Goal: Information Seeking & Learning: Learn about a topic

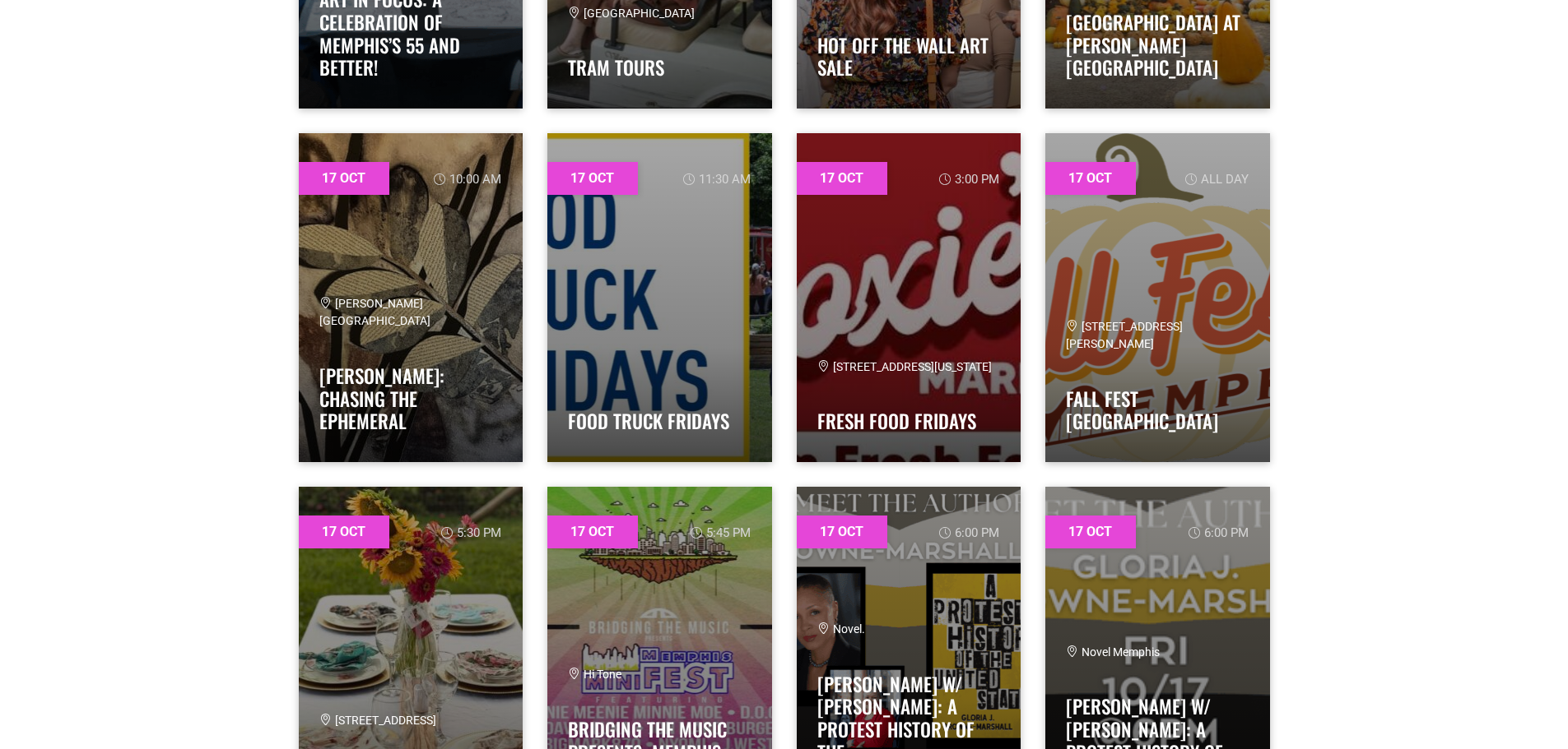
scroll to position [7979, 0]
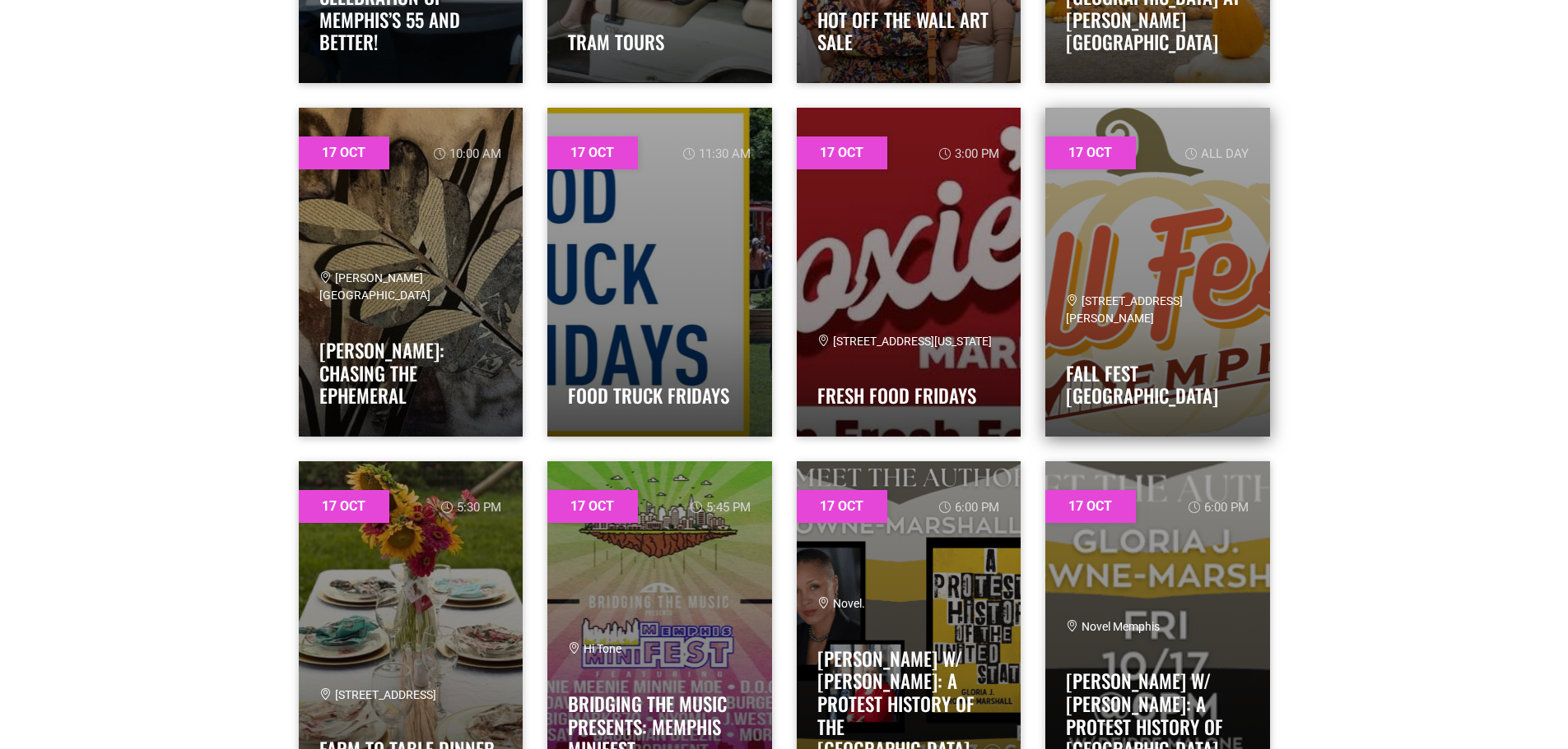
click at [1134, 325] on span "[STREET_ADDRESS][PERSON_NAME]" at bounding box center [1124, 309] width 117 height 30
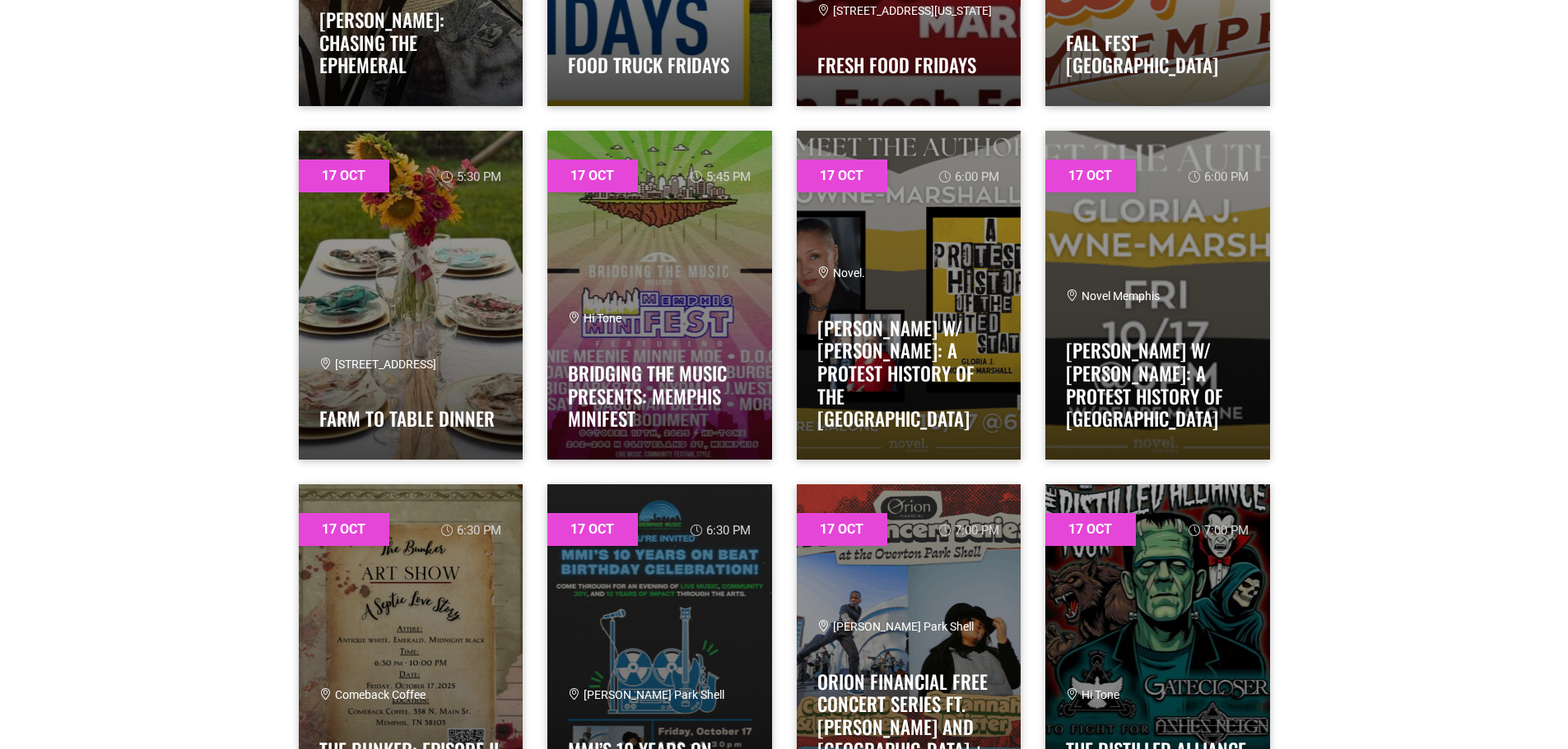
scroll to position [8307, 0]
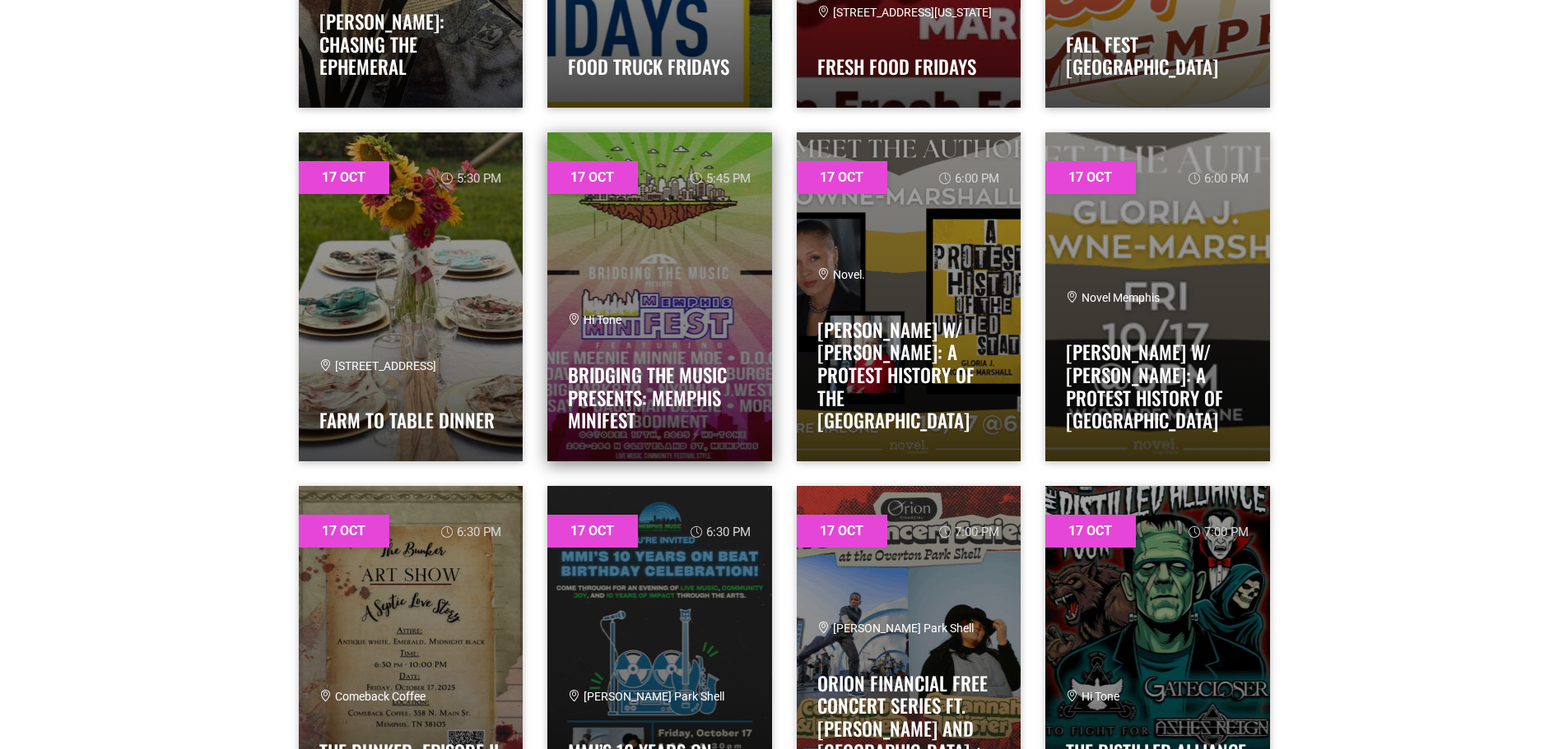
click at [706, 352] on div "Hi Tone Bridging The Music Presents: Memphis miniFEST" at bounding box center [659, 375] width 183 height 128
click at [627, 395] on link "Bridging The Music Presents: Memphis miniFEST" at bounding box center [647, 397] width 159 height 73
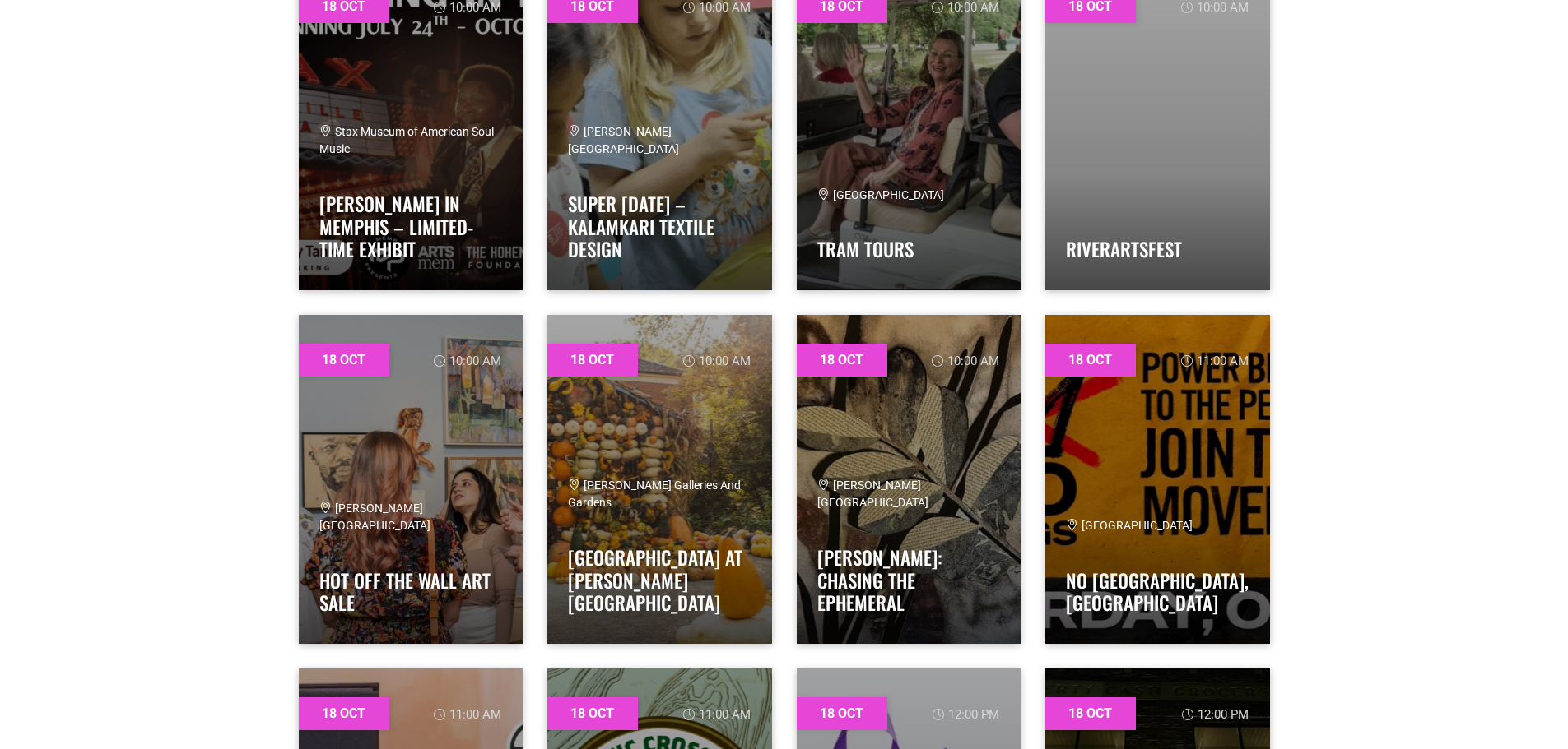
scroll to position [10610, 0]
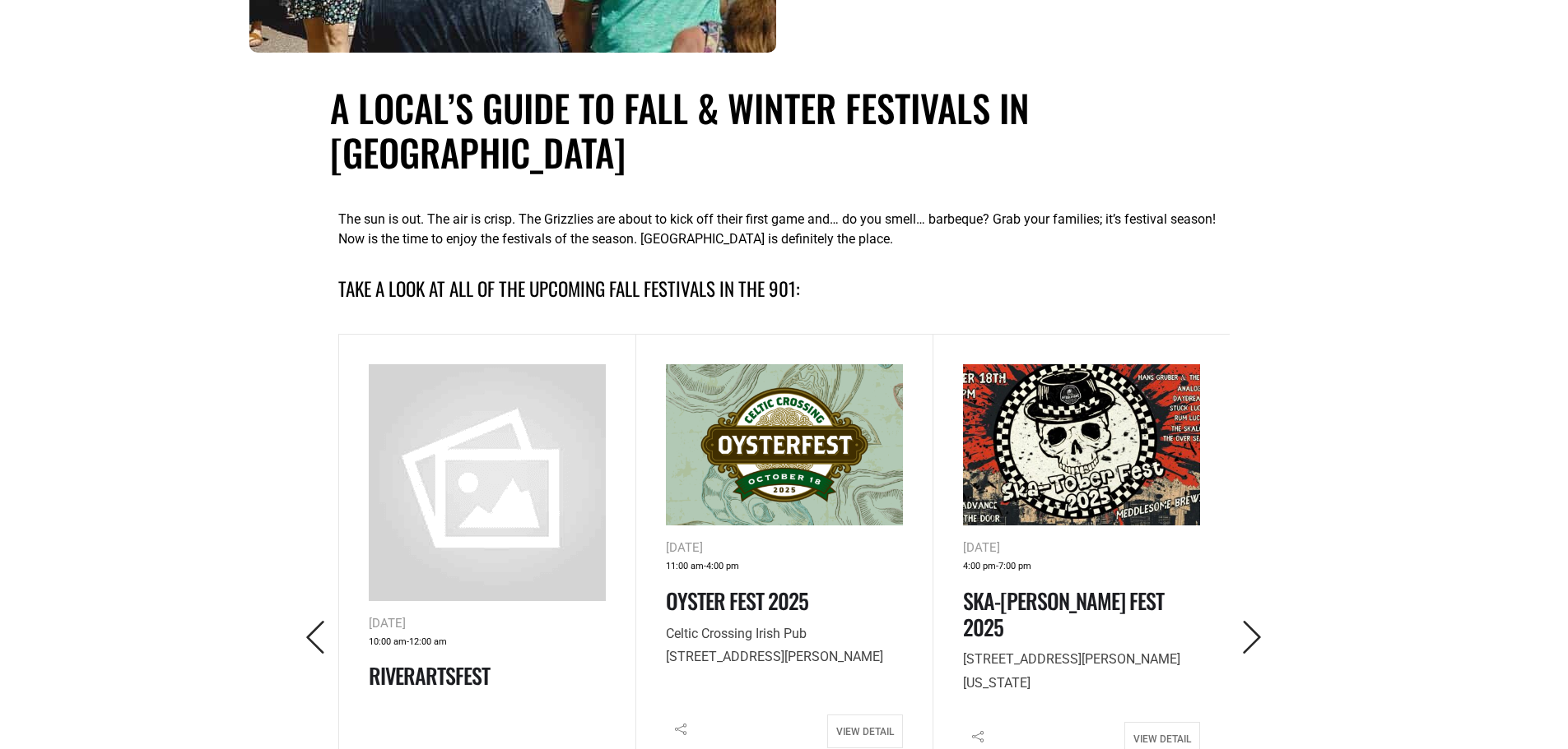
scroll to position [658, 0]
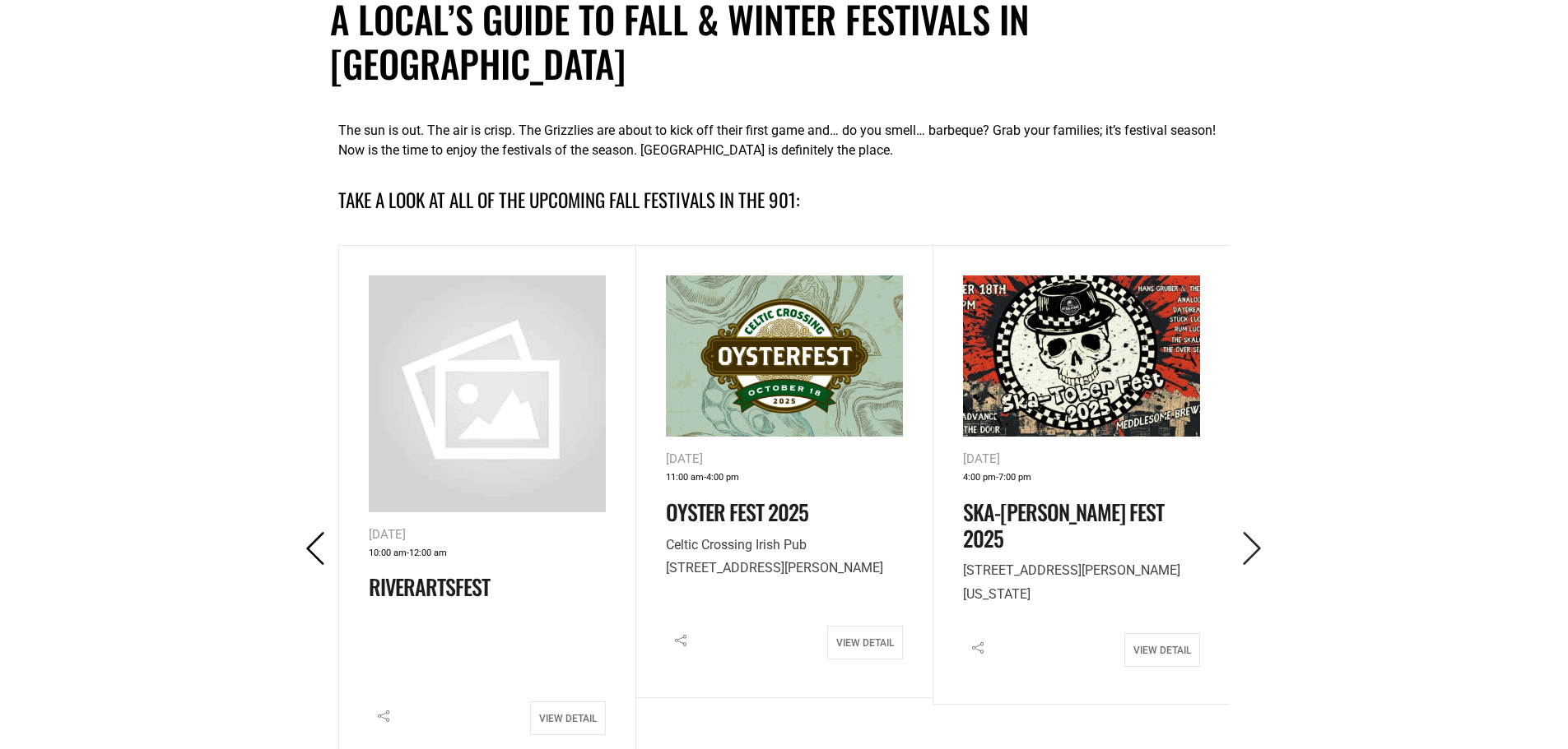
click at [312, 533] on icon "Previous" at bounding box center [316, 550] width 34 height 34
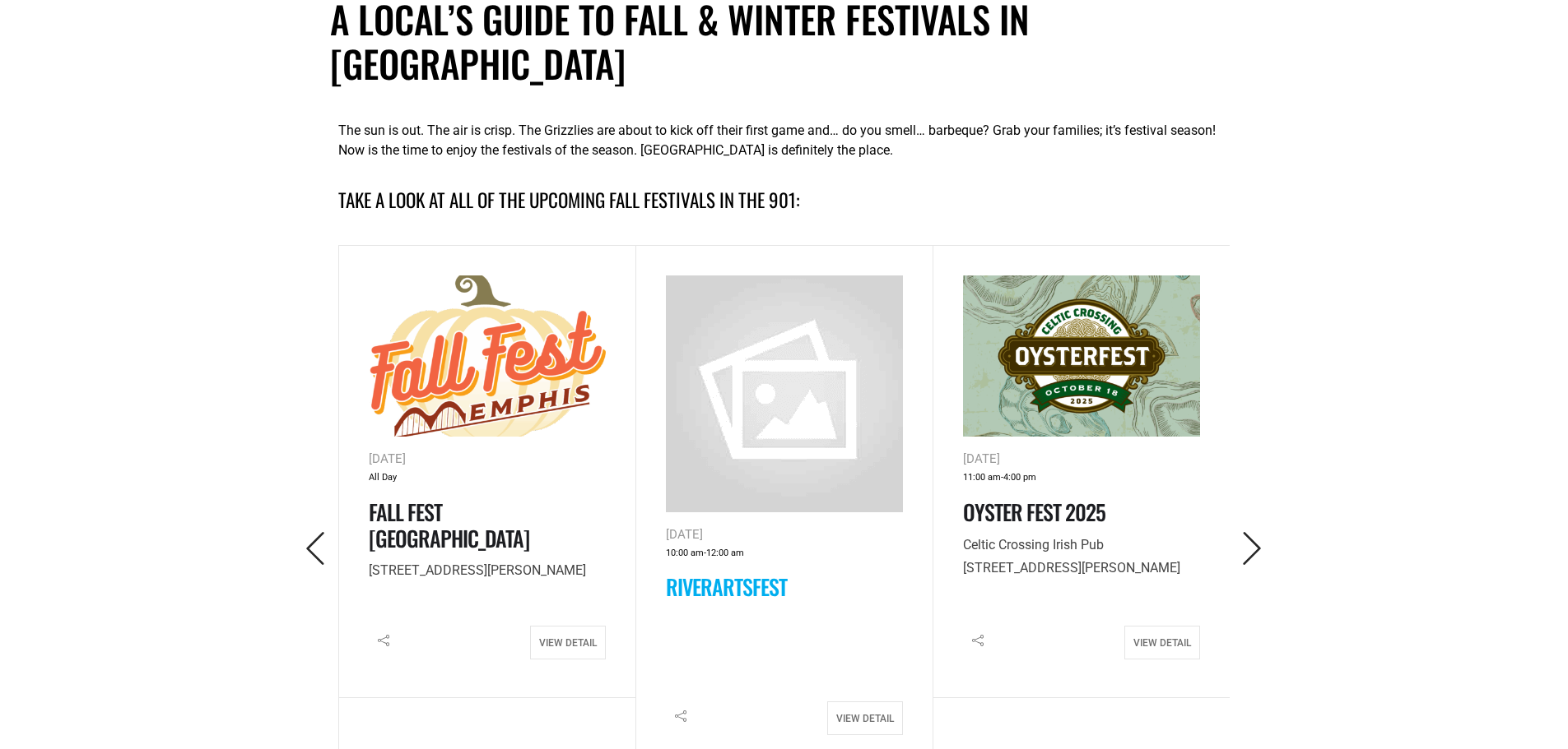
click at [759, 571] on link "RiverArtsFest" at bounding box center [726, 587] width 121 height 32
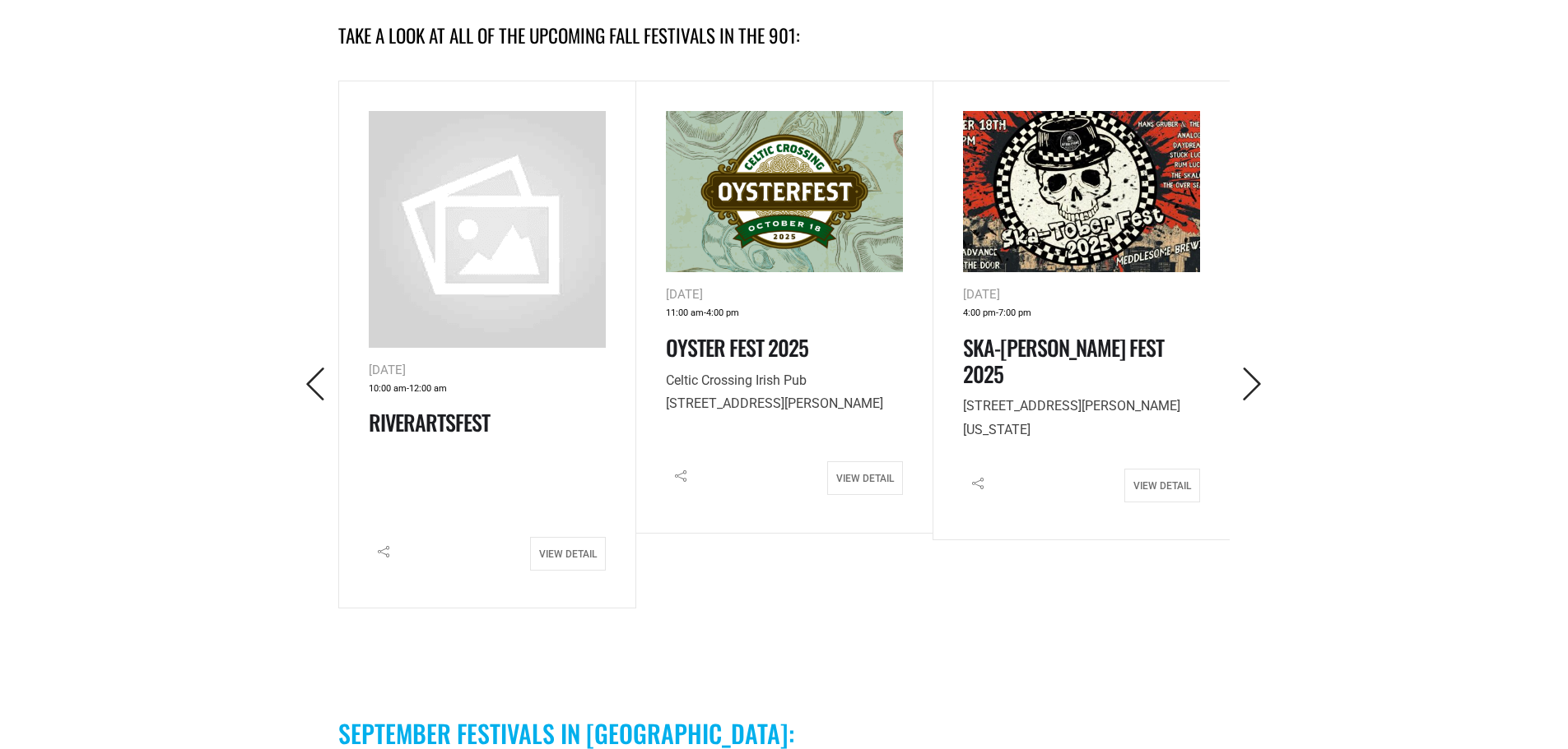
scroll to position [740, 0]
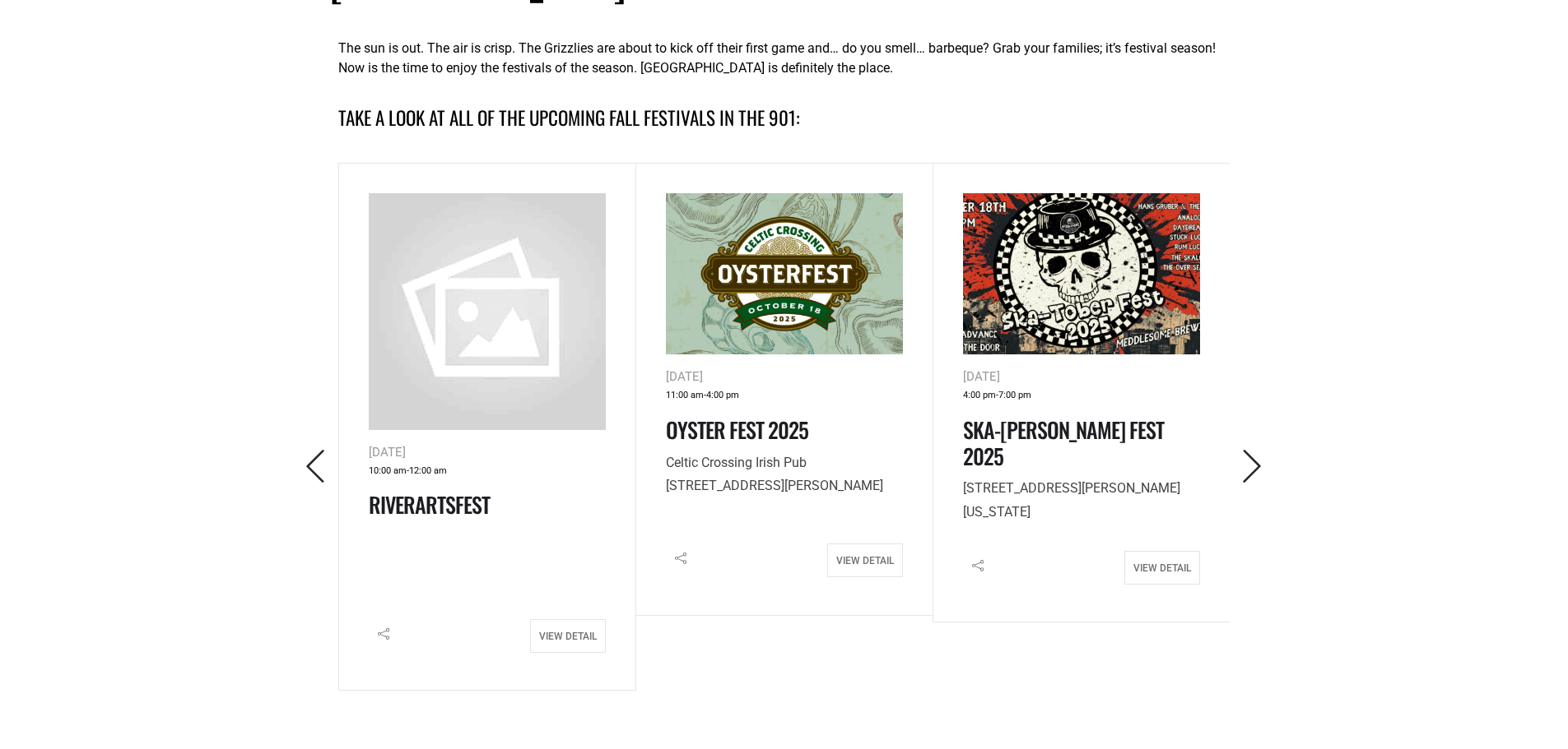
click at [1254, 450] on icon "Next" at bounding box center [1253, 467] width 34 height 34
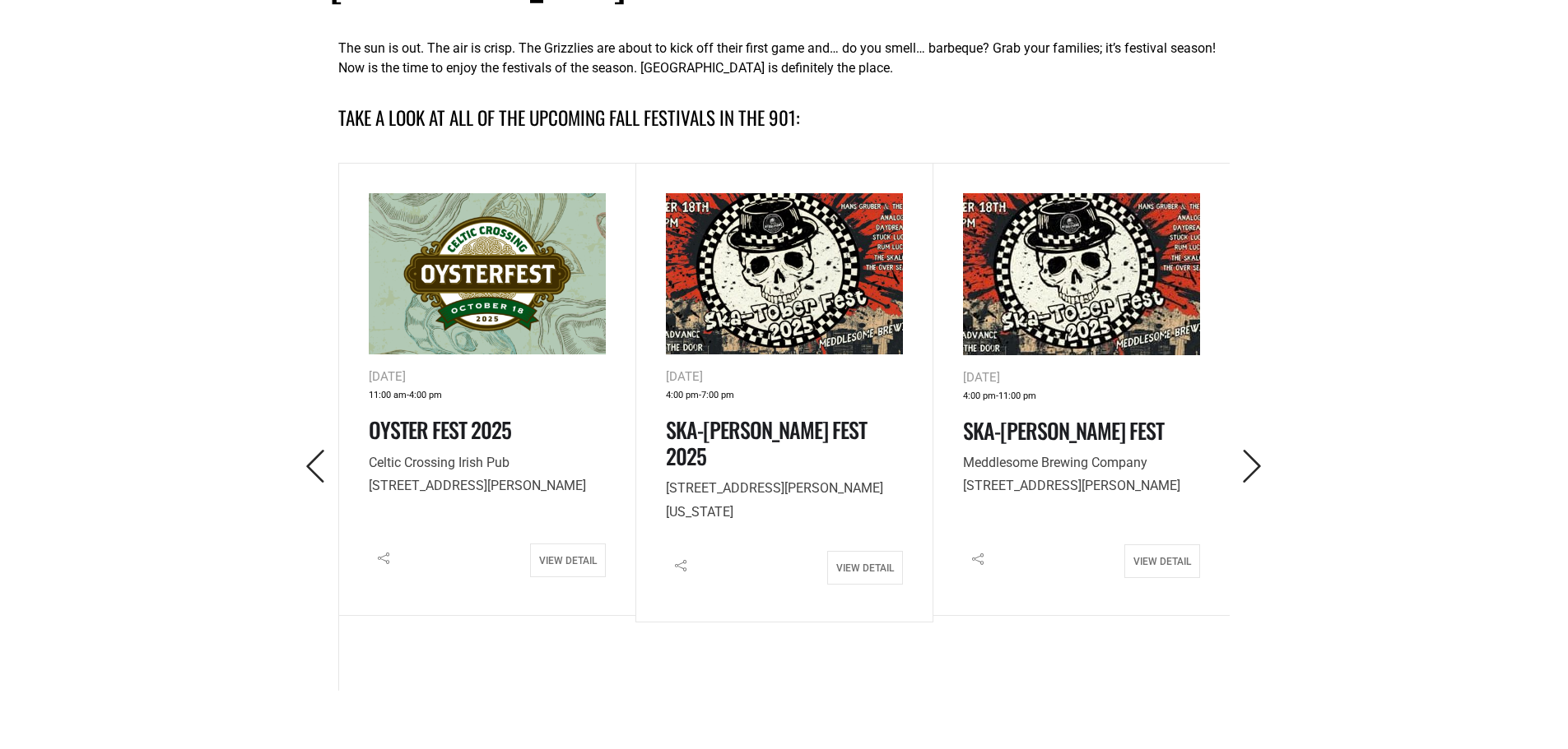
click at [1254, 450] on icon "Next" at bounding box center [1253, 467] width 34 height 34
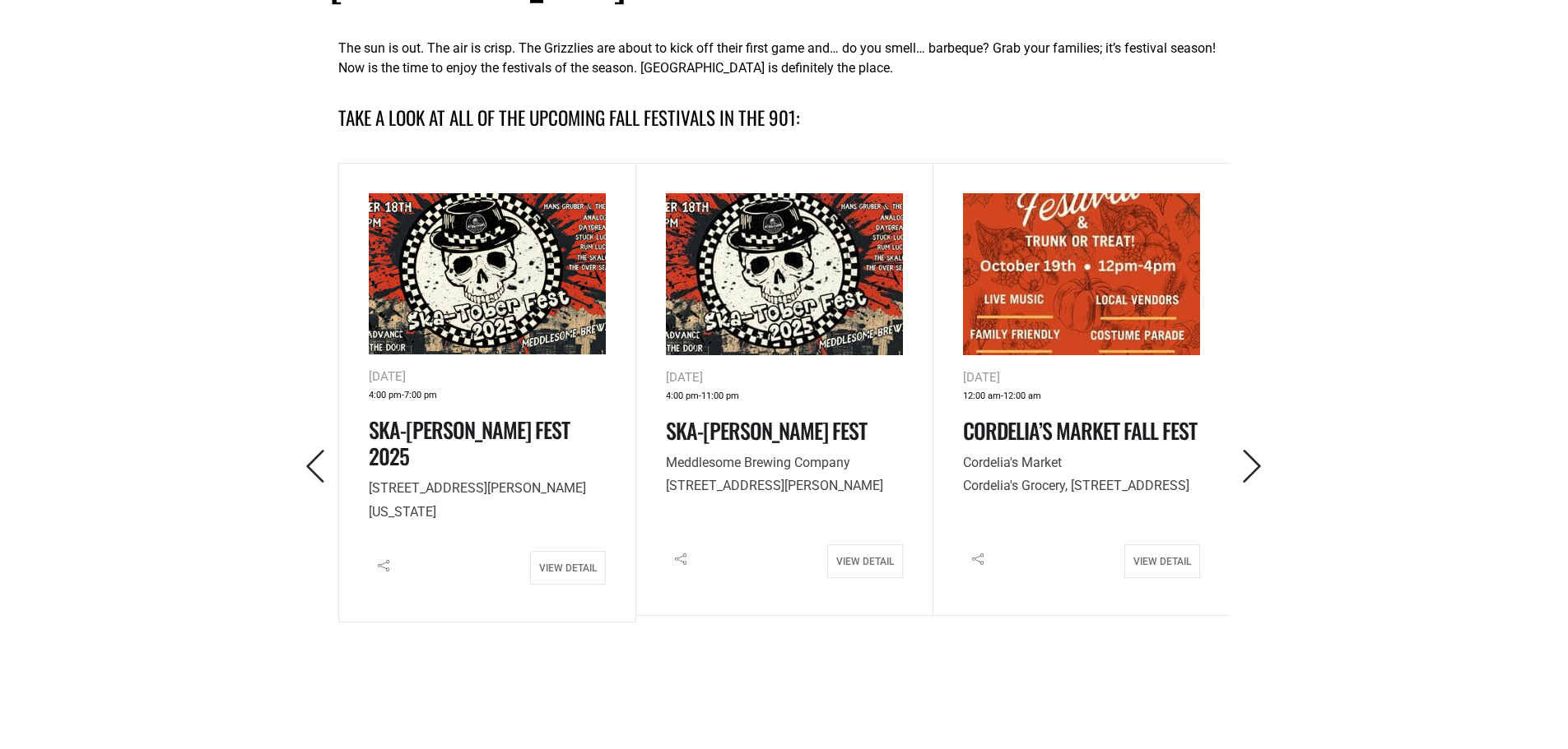
click at [1254, 450] on icon "Next" at bounding box center [1253, 467] width 34 height 34
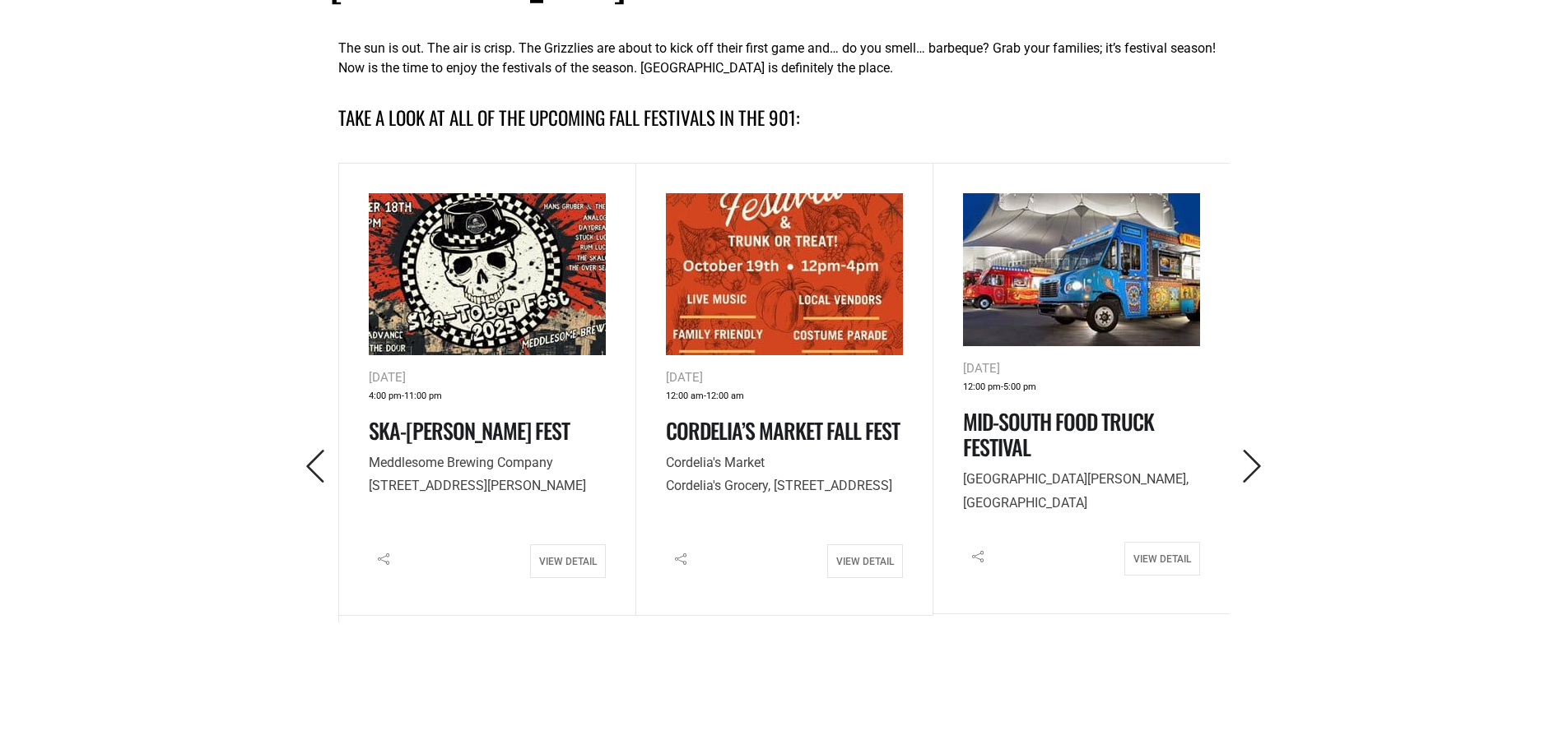
click at [1254, 450] on icon "Next" at bounding box center [1253, 467] width 34 height 34
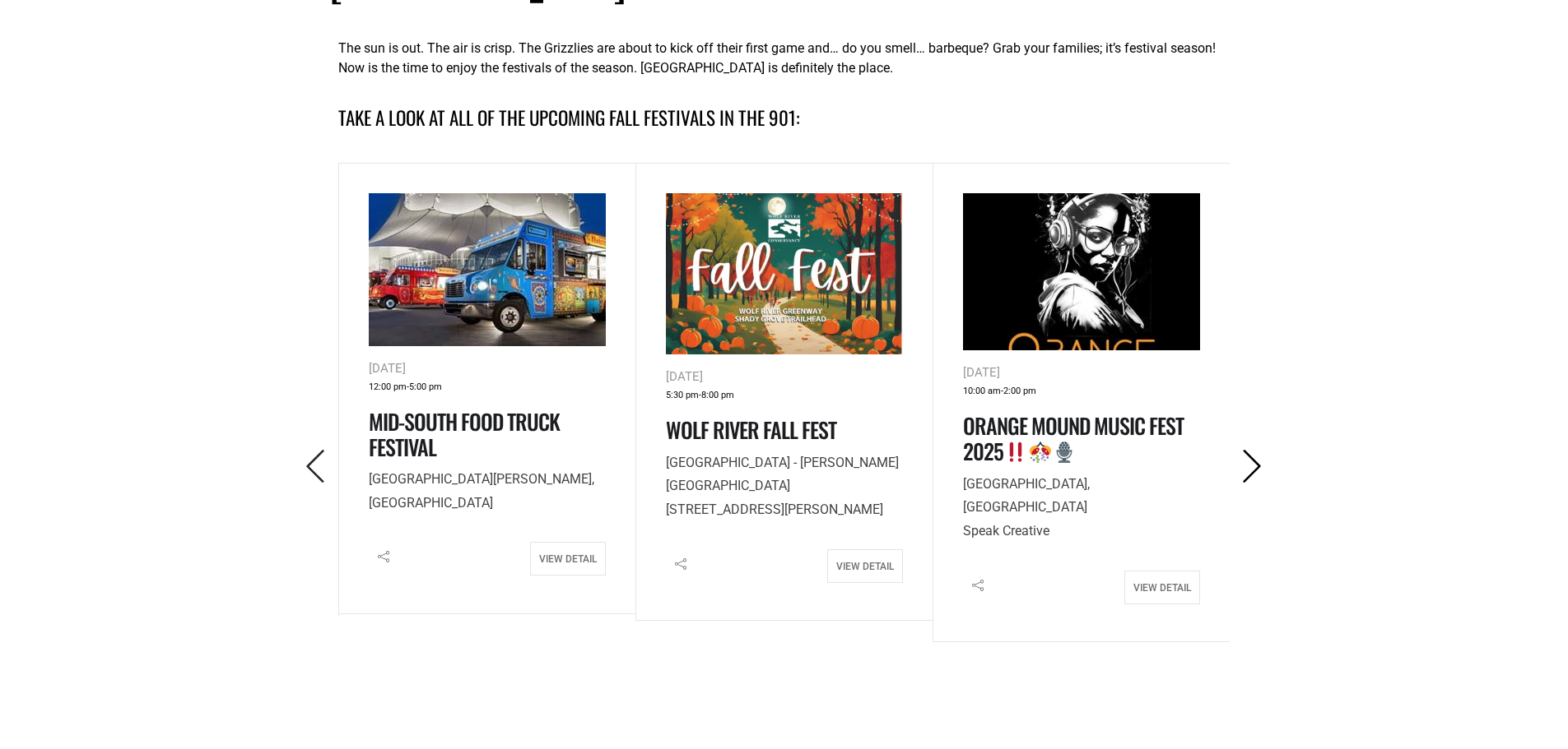
click at [1246, 450] on icon "Next" at bounding box center [1253, 467] width 34 height 34
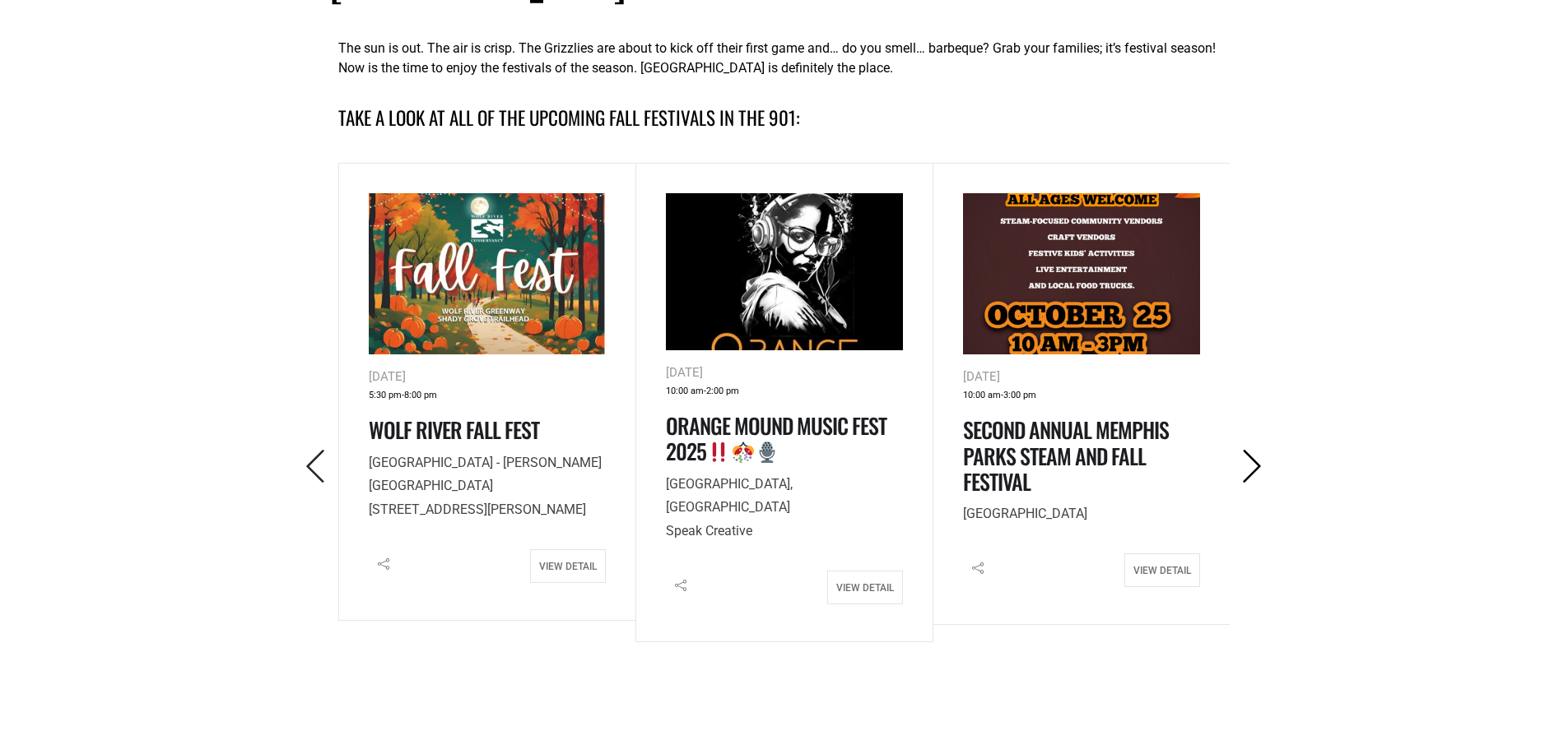
click at [1246, 450] on icon "Next" at bounding box center [1253, 467] width 34 height 34
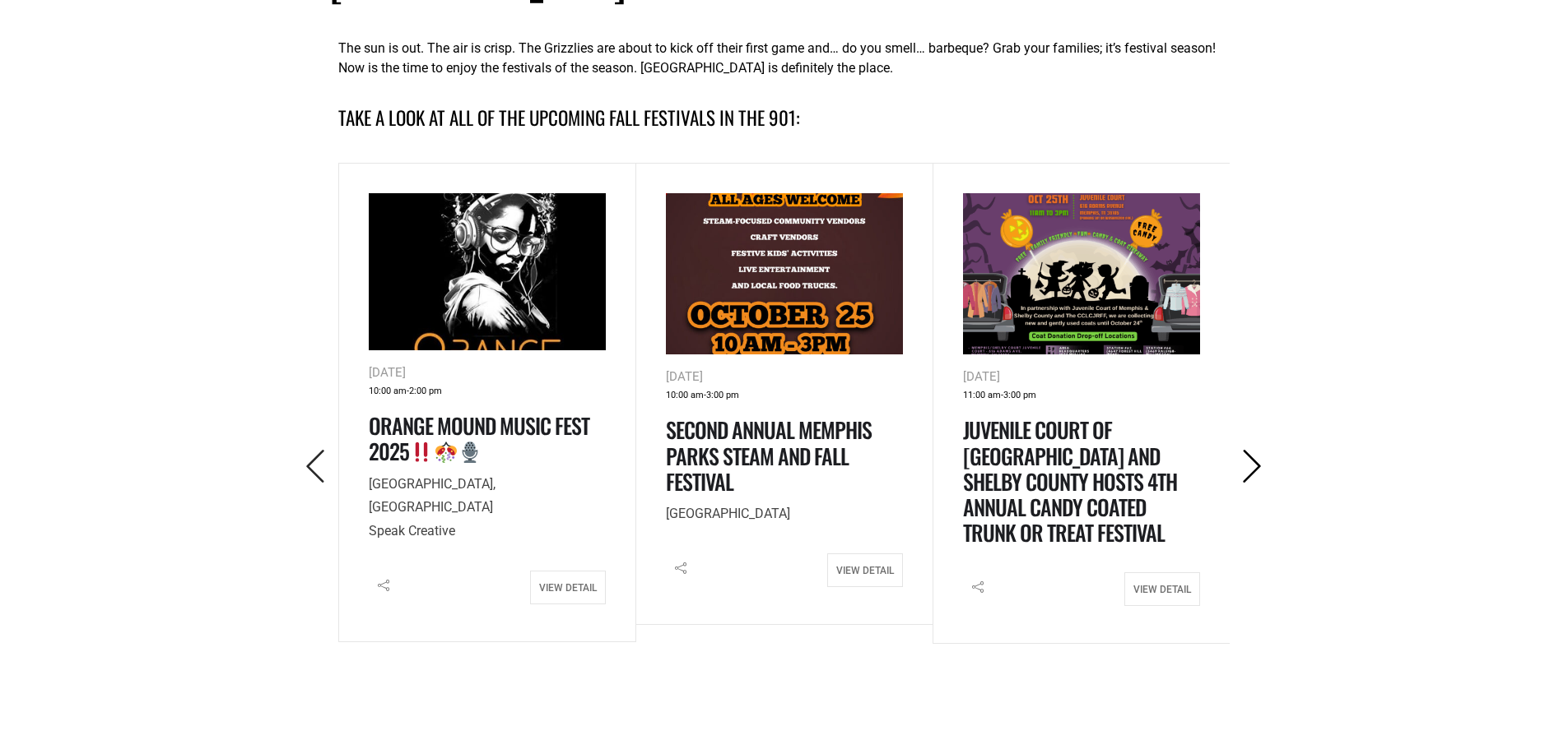
click at [1246, 450] on icon "Next" at bounding box center [1253, 467] width 34 height 34
